Goal: Information Seeking & Learning: Learn about a topic

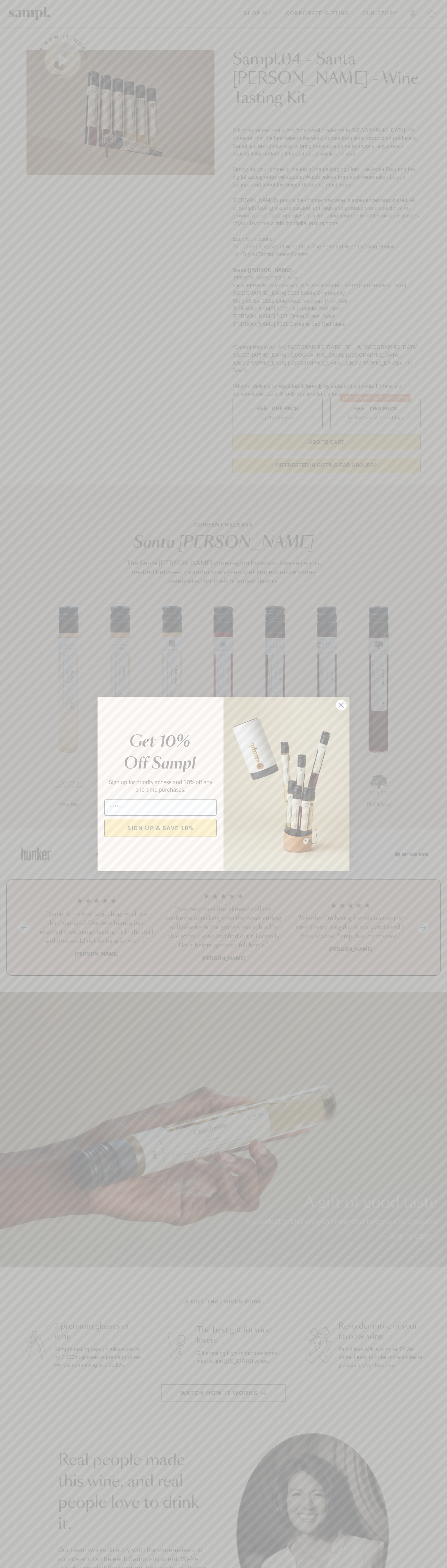
click at [341, 706] on icon "Close dialog" at bounding box center [341, 705] width 5 height 5
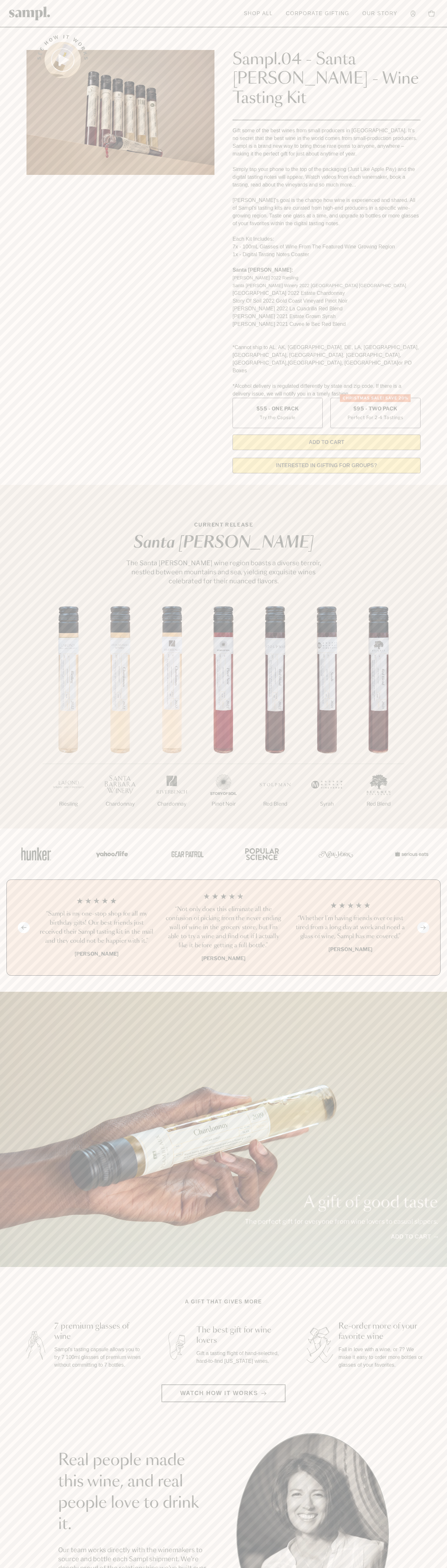
click at [398, 11] on link "Our Story" at bounding box center [379, 14] width 41 height 14
click at [429, 1433] on section "Real people made this wine, and real people love to drink it. Our team works di…" at bounding box center [224, 1534] width 447 height 202
click at [204, 1568] on html "Skip to main content Toggle navigation menu Shop All Corporate Gifting Our Stor…" at bounding box center [224, 1304] width 447 height 2609
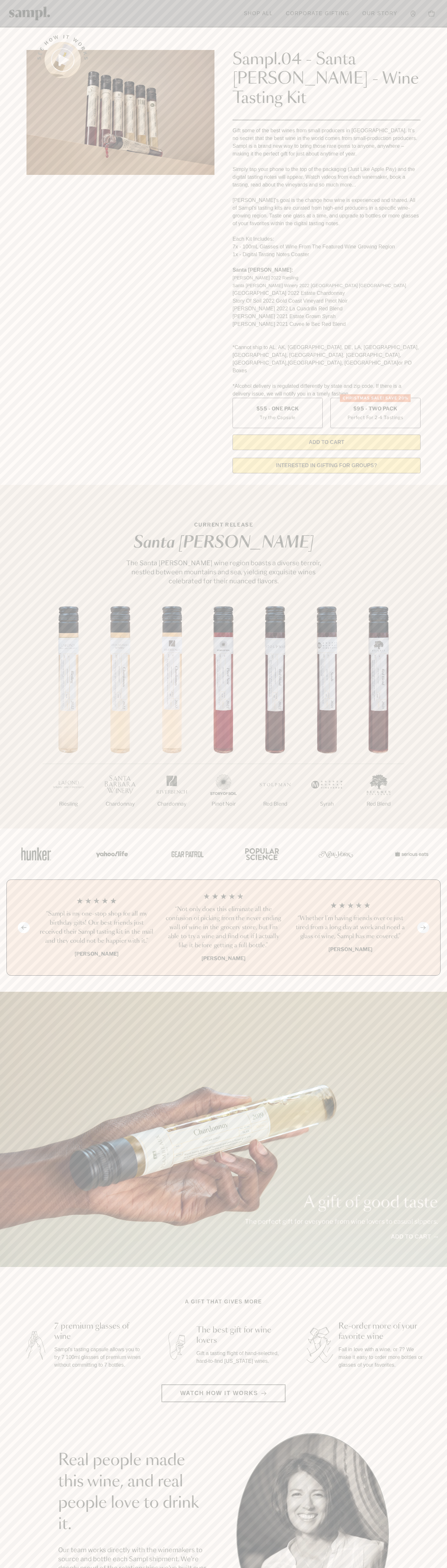
click at [16, 897] on div "Previous slide Next slide “Not only does this eliminate all the confusion of pi…" at bounding box center [224, 928] width 434 height 96
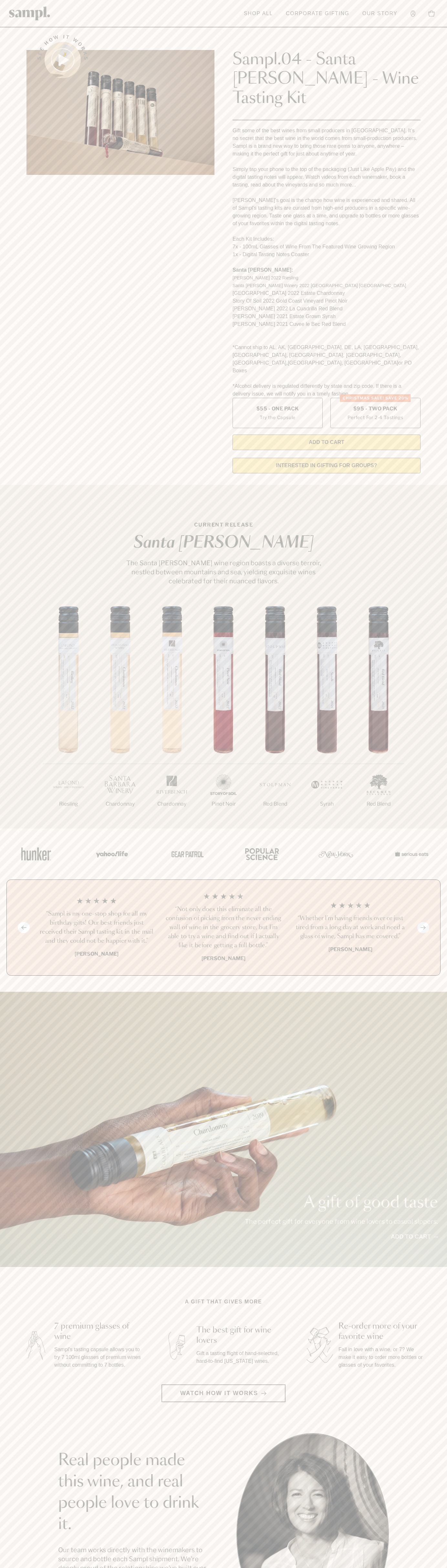
click at [375, 398] on label "Christmas SALE! Save 20% $95 - Two Pack Perfect For 2-4 Tastings" at bounding box center [375, 413] width 90 height 30
